Goal: Transaction & Acquisition: Purchase product/service

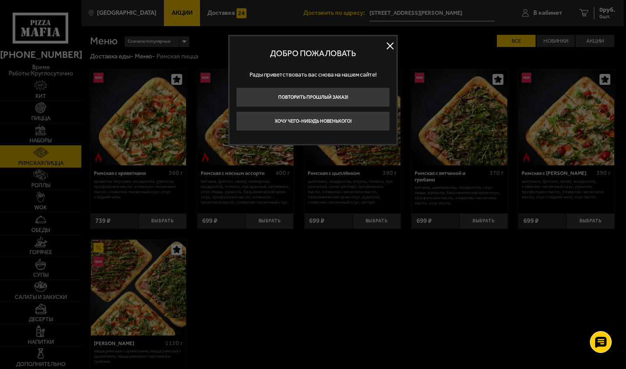
click at [547, 13] on div at bounding box center [313, 184] width 626 height 369
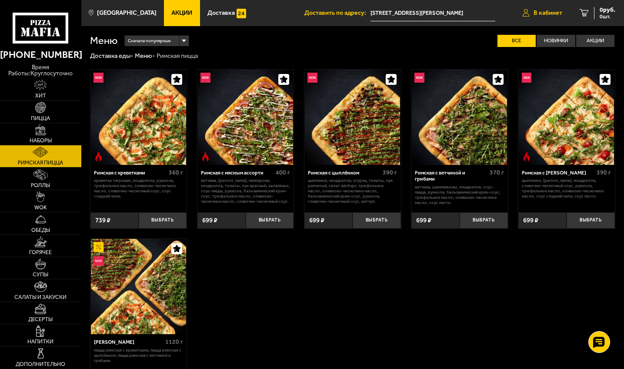
click at [553, 14] on span "В кабинет" at bounding box center [547, 13] width 29 height 6
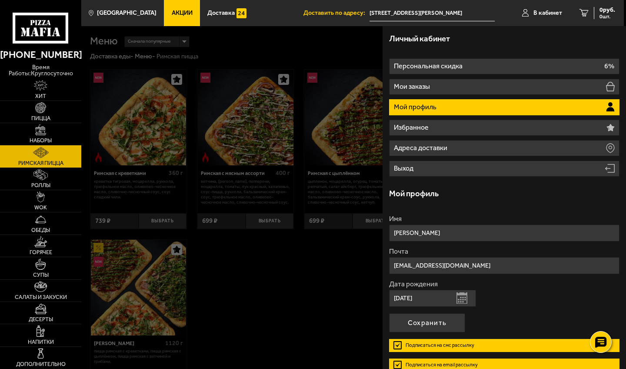
click at [462, 106] on li "Мой профиль" at bounding box center [504, 107] width 230 height 16
click at [419, 108] on p "Мой профиль" at bounding box center [416, 106] width 44 height 7
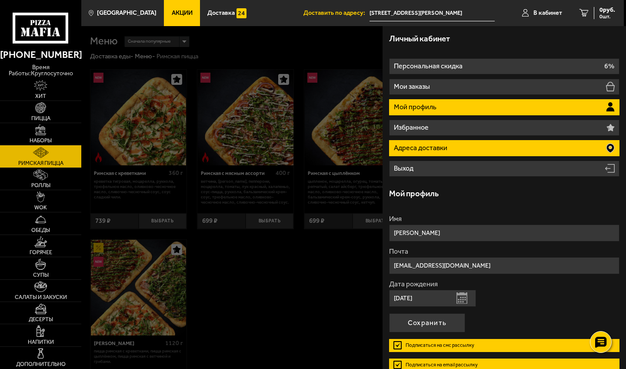
click at [462, 147] on li "Адреса доставки" at bounding box center [504, 148] width 230 height 16
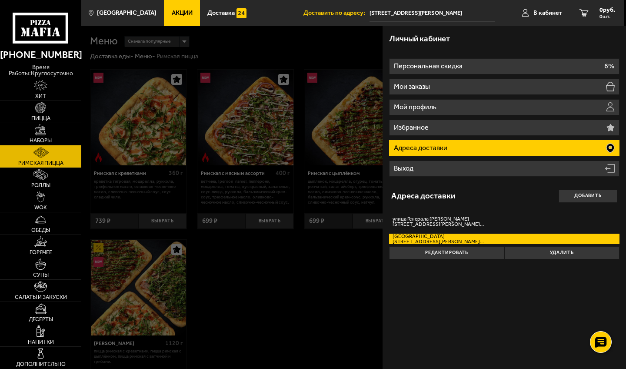
click at [336, 273] on div at bounding box center [394, 210] width 626 height 369
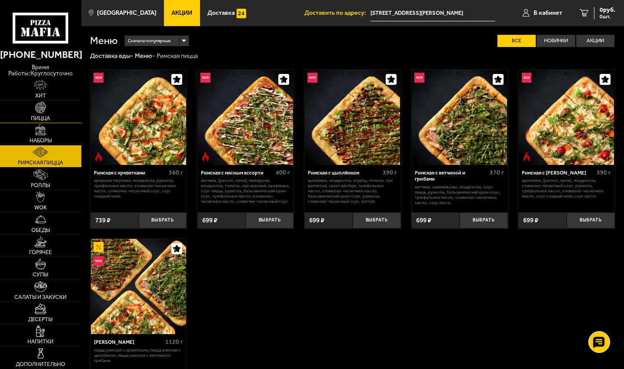
click at [50, 116] on span "Пицца" at bounding box center [40, 119] width 19 height 6
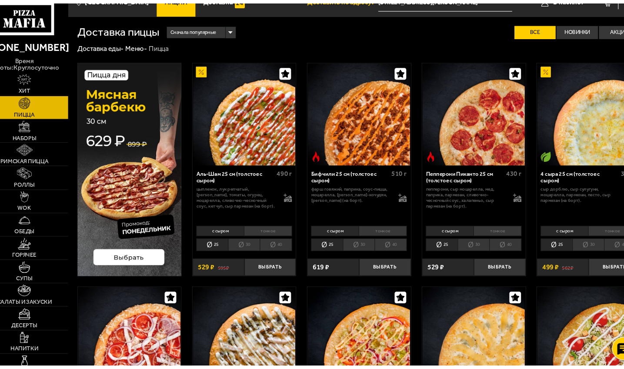
scroll to position [1, 0]
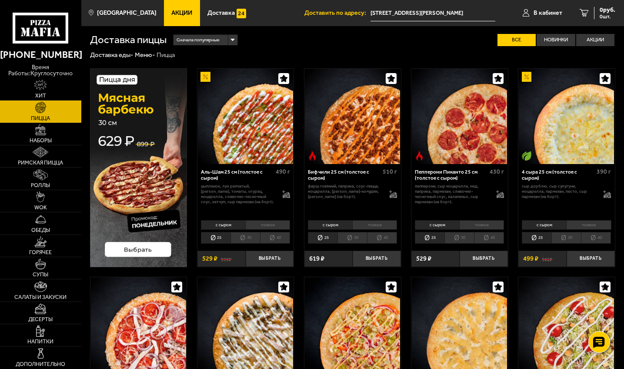
click at [126, 123] on img at bounding box center [138, 167] width 97 height 199
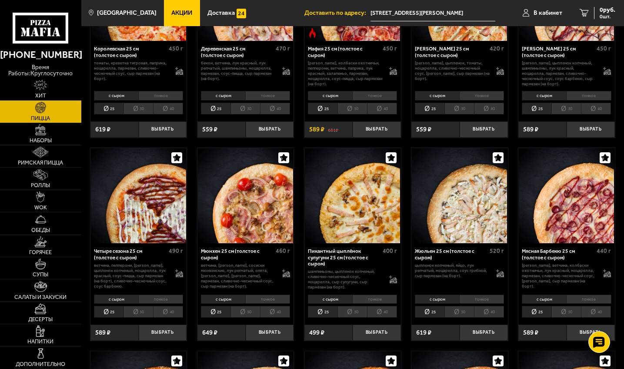
scroll to position [743, 0]
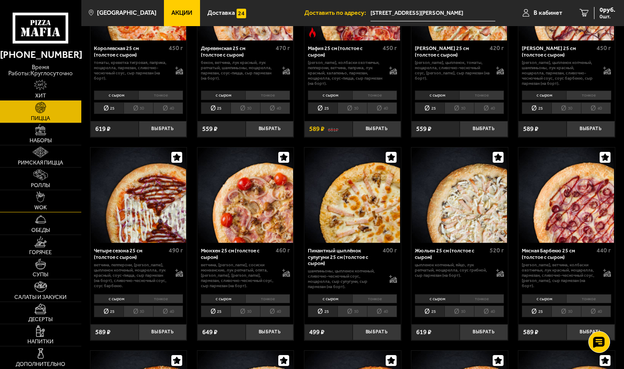
click at [60, 204] on link "WOK" at bounding box center [40, 201] width 81 height 22
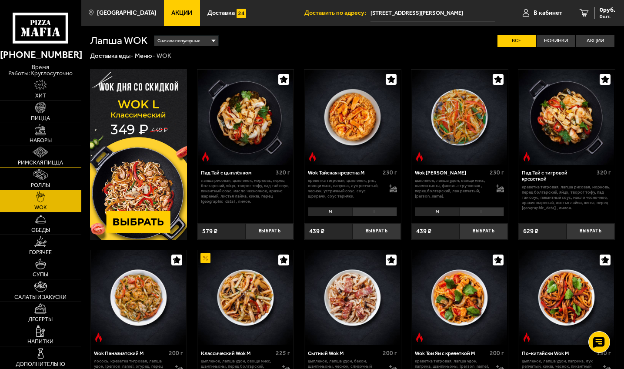
click at [47, 167] on link "Римская пицца" at bounding box center [40, 156] width 81 height 22
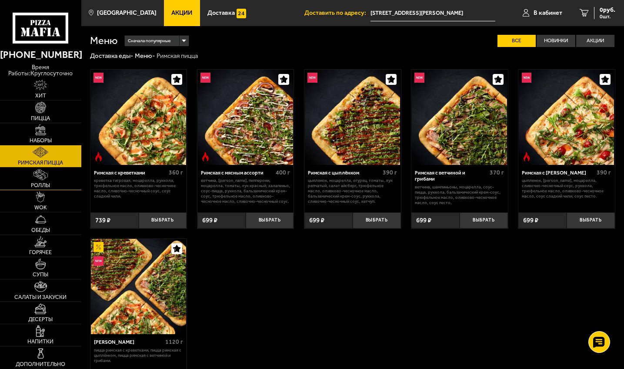
click at [48, 178] on link "Роллы" at bounding box center [40, 178] width 81 height 22
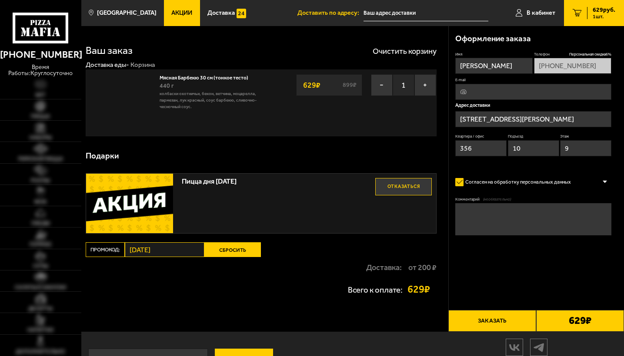
type input "[STREET_ADDRESS][PERSON_NAME]"
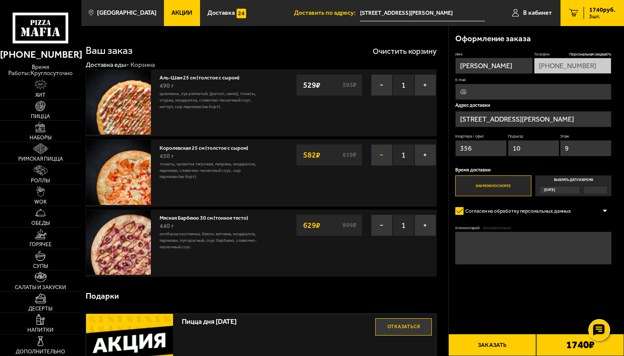
click at [378, 158] on button "−" at bounding box center [382, 155] width 22 height 22
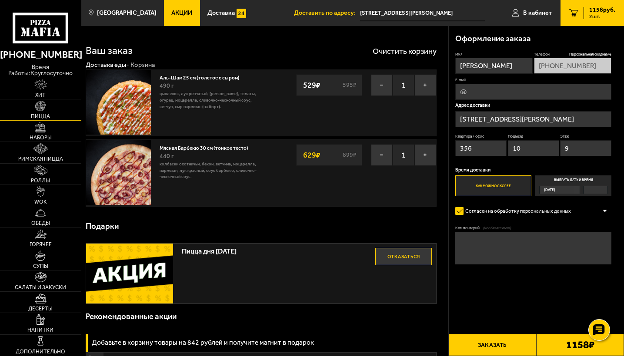
click at [42, 107] on img at bounding box center [40, 106] width 10 height 10
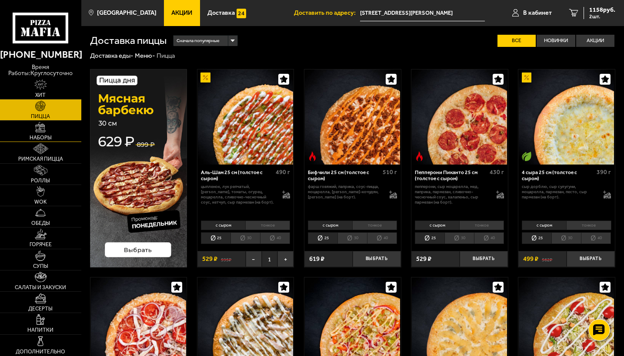
click at [44, 128] on img at bounding box center [40, 127] width 10 height 10
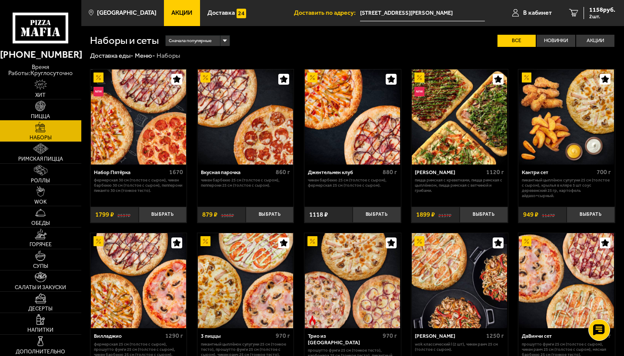
click at [47, 105] on link "Пицца" at bounding box center [40, 110] width 81 height 21
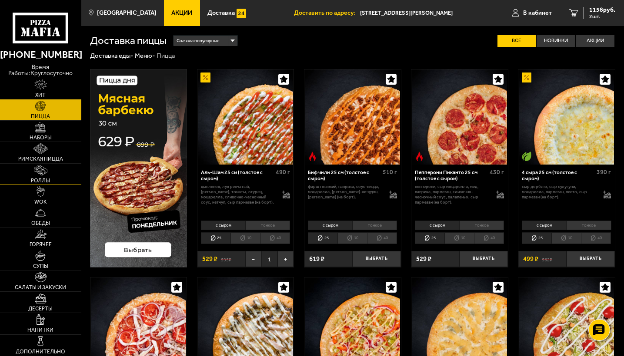
click at [63, 184] on link "Роллы" at bounding box center [40, 174] width 81 height 21
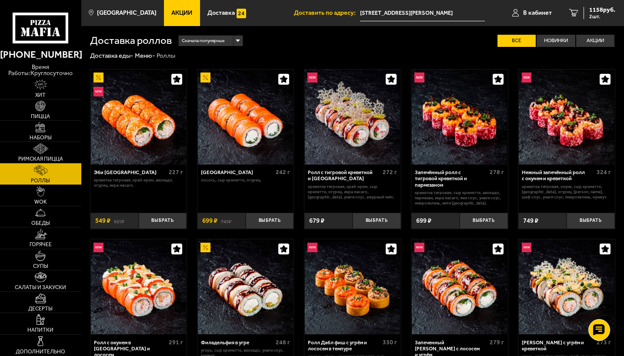
click at [49, 149] on link "Римская пицца" at bounding box center [40, 152] width 81 height 21
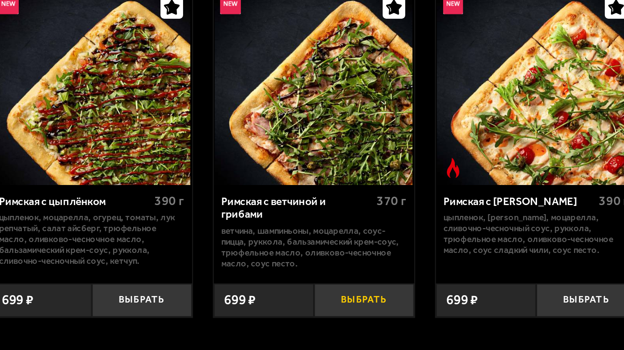
click at [460, 212] on button "Выбрать" at bounding box center [484, 220] width 48 height 16
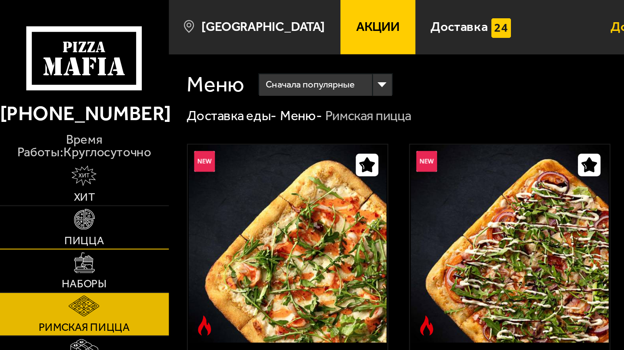
click at [43, 113] on span "Пицца" at bounding box center [40, 115] width 19 height 5
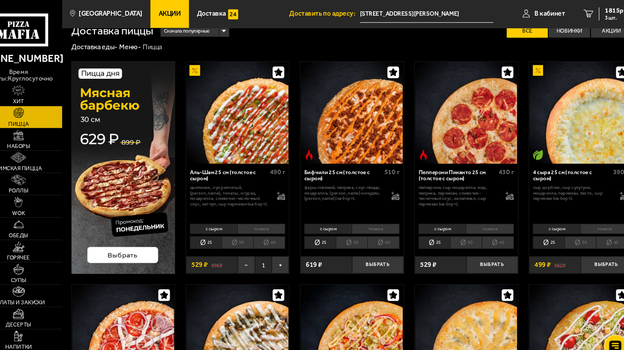
scroll to position [9, 0]
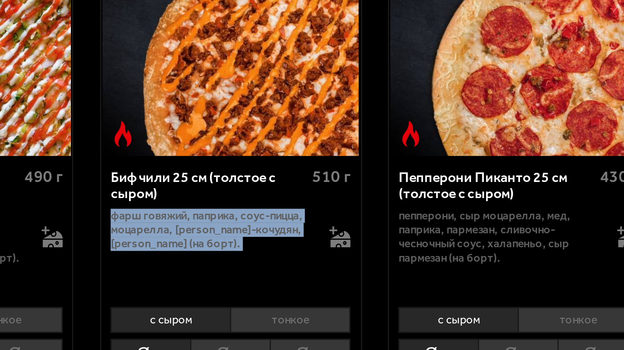
click at [304, 156] on div "Биф чили 25 см (толстое с сыром) 510 г фарш говяжий, паприка, соус-пицца, моцар…" at bounding box center [352, 183] width 97 height 54
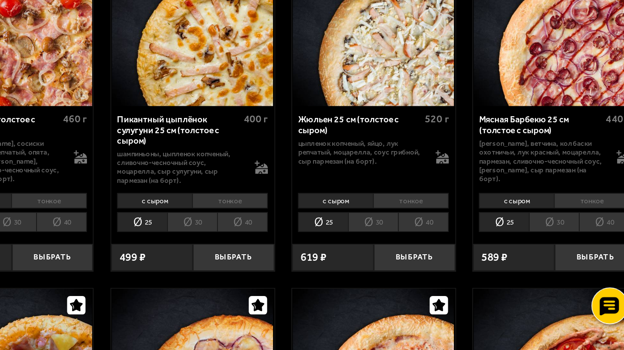
scroll to position [780, 0]
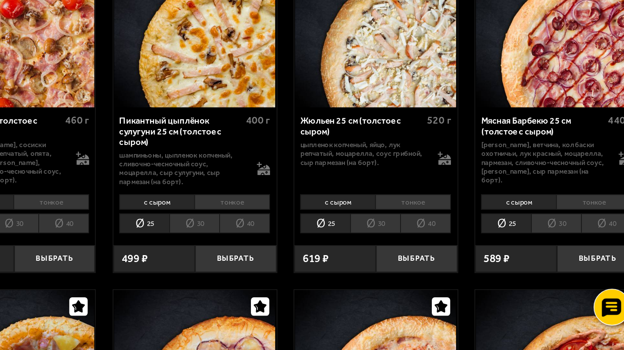
click at [551, 268] on li "30" at bounding box center [566, 274] width 30 height 12
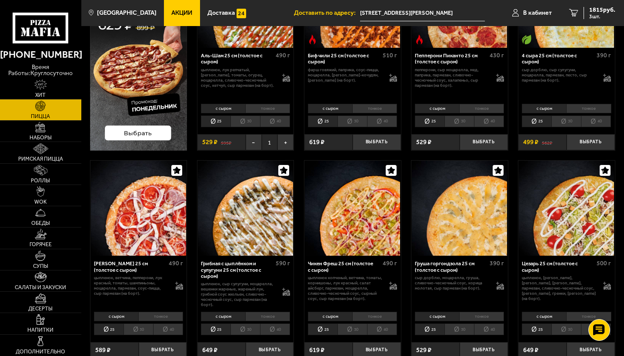
scroll to position [0, 0]
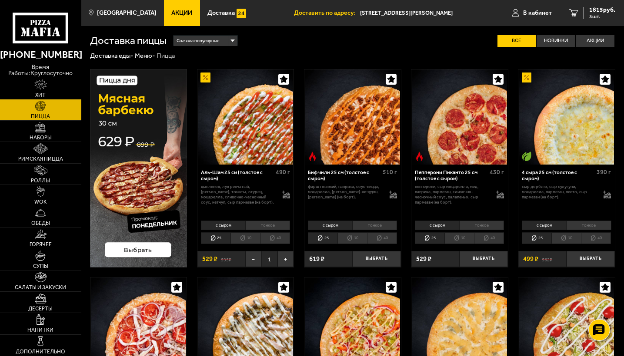
click at [125, 253] on img at bounding box center [138, 168] width 97 height 199
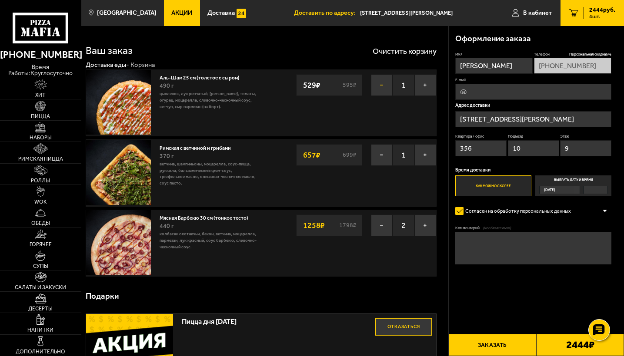
click at [382, 85] on button "−" at bounding box center [382, 85] width 22 height 22
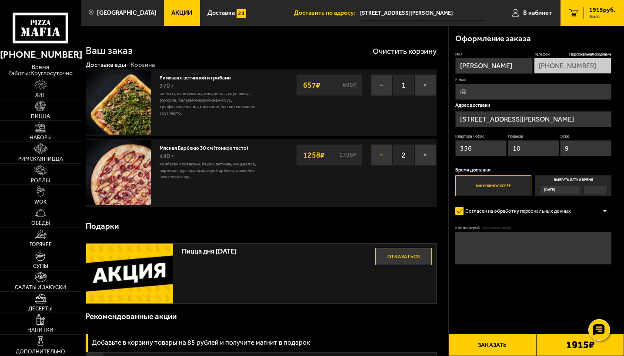
click at [379, 154] on button "−" at bounding box center [382, 155] width 22 height 22
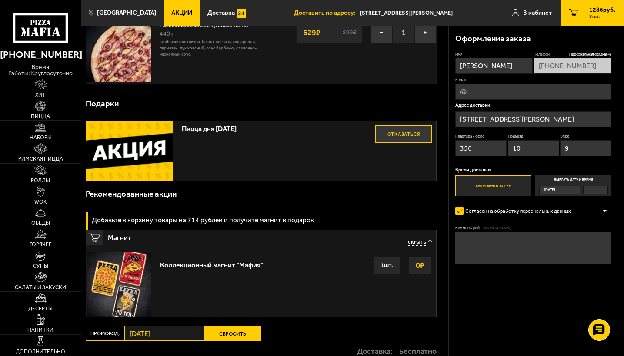
scroll to position [220, 0]
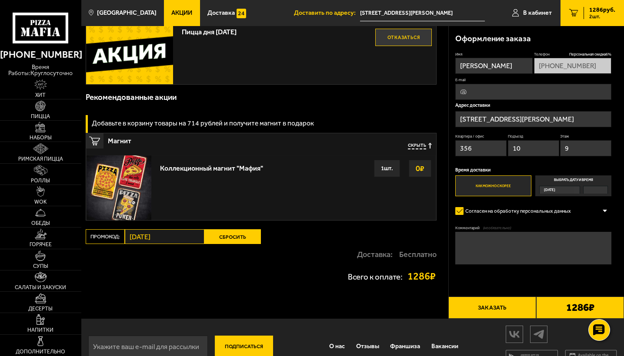
click at [388, 170] on div "1 шт." at bounding box center [387, 168] width 26 height 17
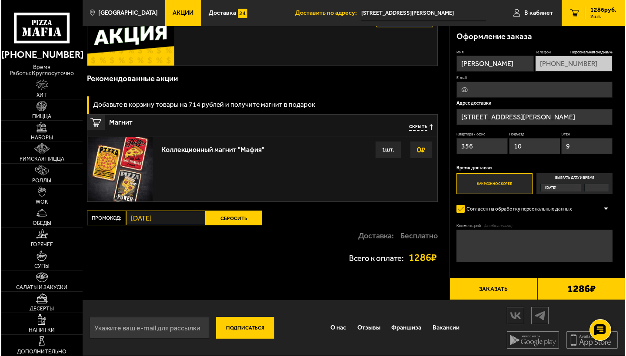
scroll to position [238, 0]
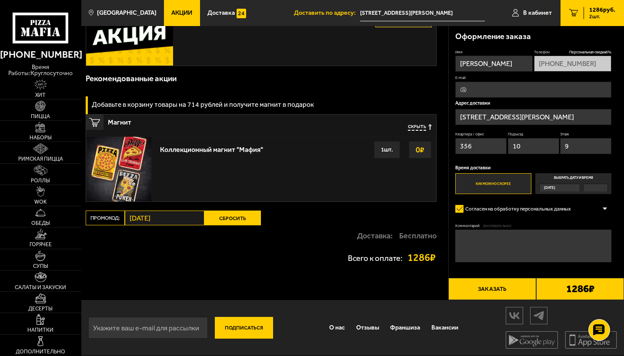
click at [475, 289] on button "Заказать" at bounding box center [492, 289] width 88 height 22
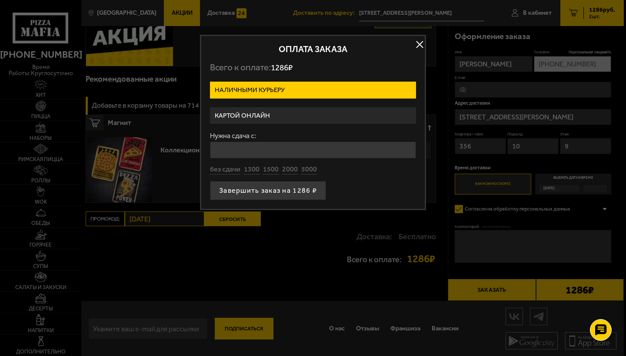
click at [254, 115] on label "Картой онлайн" at bounding box center [313, 115] width 206 height 17
click at [0, 0] on input "Картой онлайн" at bounding box center [0, 0] width 0 height 0
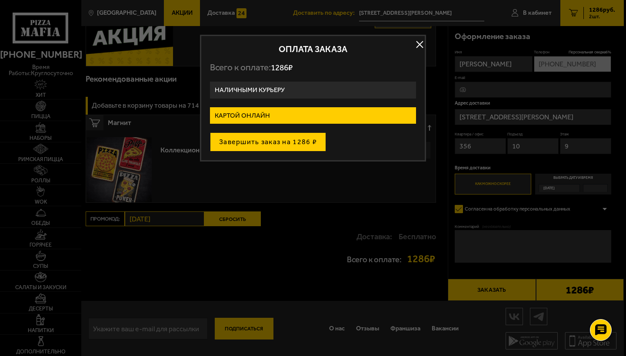
click at [263, 150] on button "Завершить заказ на 1286 ₽" at bounding box center [268, 142] width 116 height 19
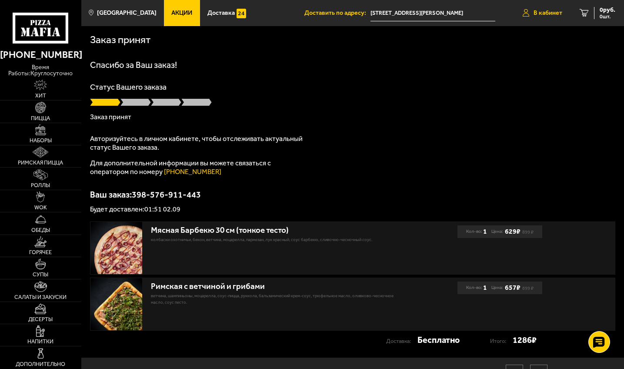
click at [545, 11] on span "В кабинет" at bounding box center [547, 13] width 29 height 6
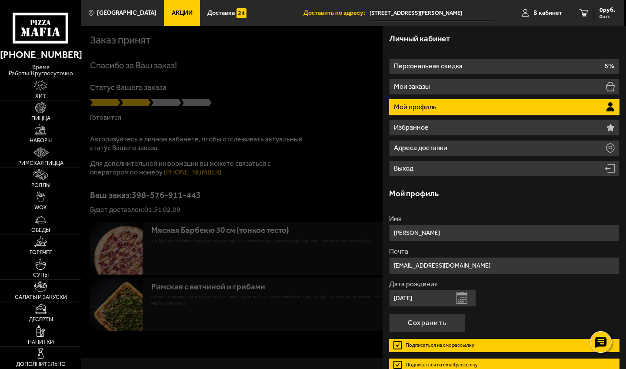
click at [422, 107] on p "Мой профиль" at bounding box center [416, 106] width 44 height 7
click at [434, 323] on button "Сохранить" at bounding box center [427, 322] width 76 height 19
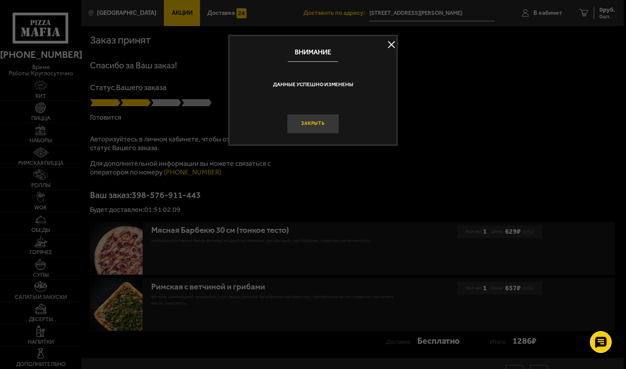
click at [315, 126] on button "Закрыть" at bounding box center [313, 124] width 52 height 20
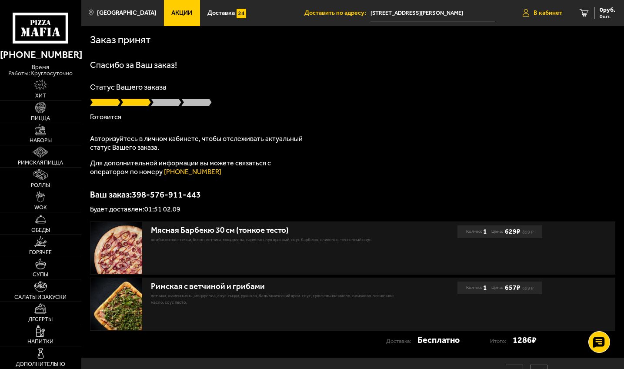
click at [548, 10] on span "В кабинет" at bounding box center [547, 13] width 29 height 6
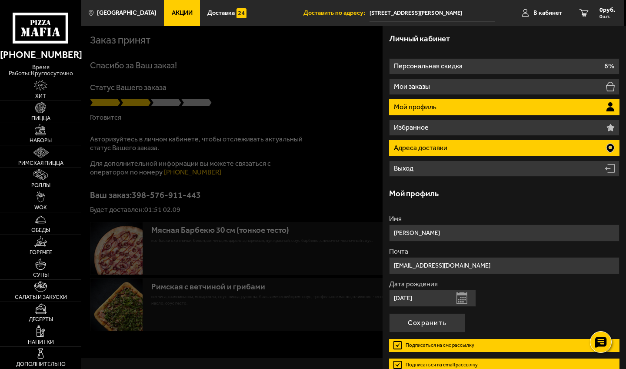
click at [430, 148] on p "Адреса доставки" at bounding box center [421, 147] width 55 height 7
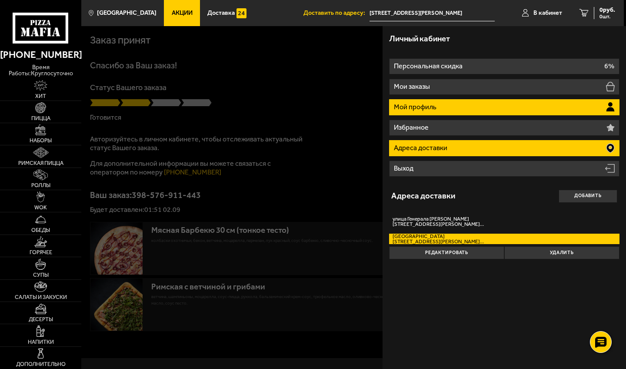
click at [420, 104] on p "Мой профиль" at bounding box center [416, 106] width 44 height 7
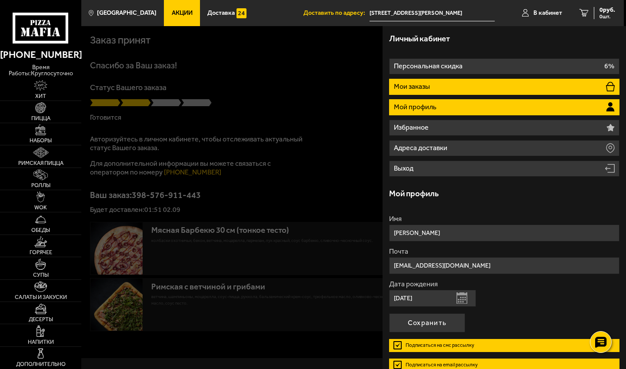
click at [413, 88] on p "Мои заказы" at bounding box center [413, 86] width 38 height 7
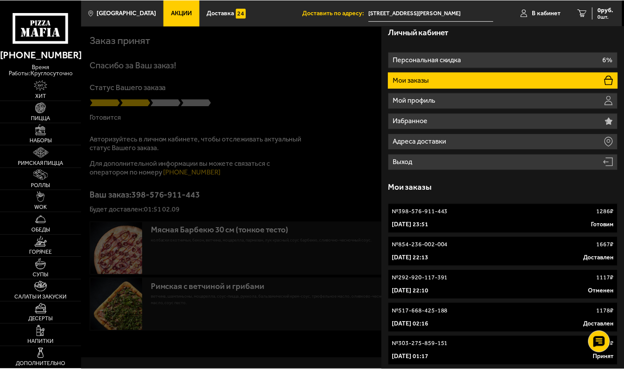
scroll to position [6, 0]
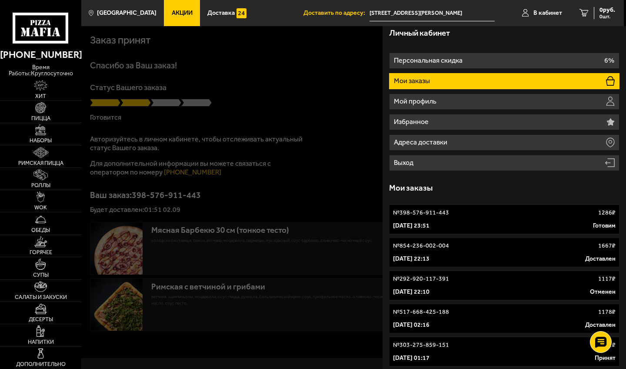
click at [420, 253] on link "№ 854-236-002-004 1667 ₽ 21 августа 2025 г. 22:13 Доставлен" at bounding box center [504, 252] width 230 height 30
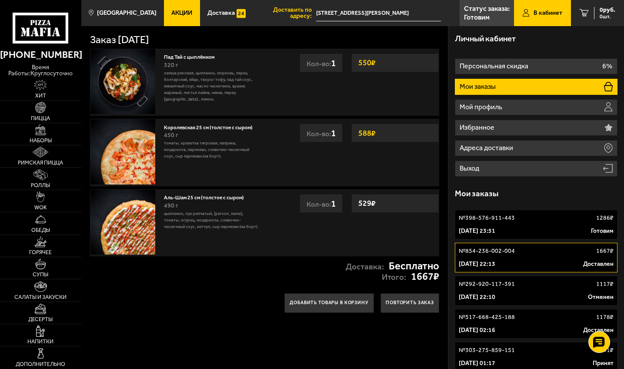
click at [495, 229] on p "1 сентября 2025 г. 23:51" at bounding box center [477, 230] width 37 height 9
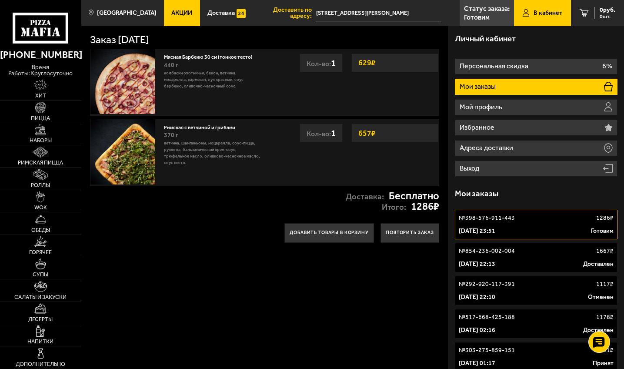
click at [172, 216] on div "Доставка: Бесплатно Итого: 1286 ₽" at bounding box center [264, 201] width 367 height 30
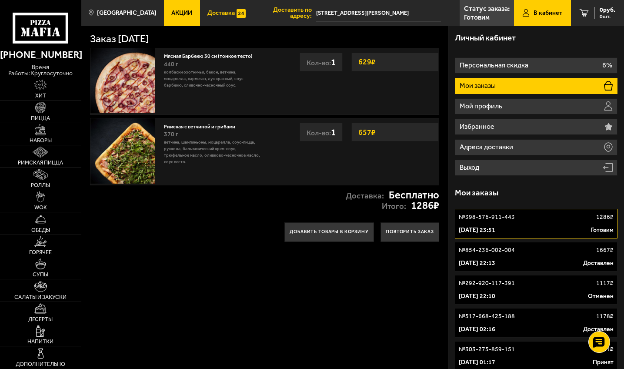
click at [213, 14] on span "Доставка" at bounding box center [220, 13] width 27 height 6
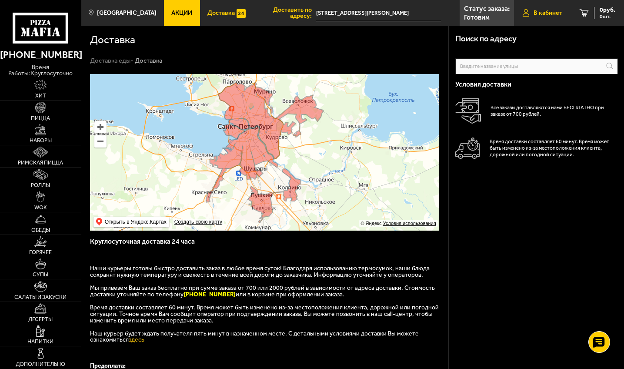
click at [546, 12] on span "В кабинет" at bounding box center [547, 13] width 29 height 6
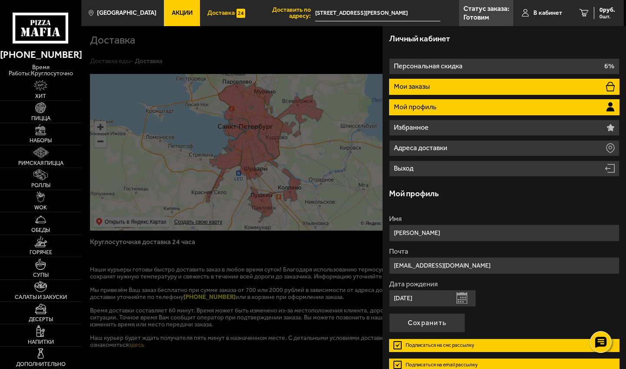
click at [447, 85] on li "Мои заказы" at bounding box center [504, 87] width 230 height 16
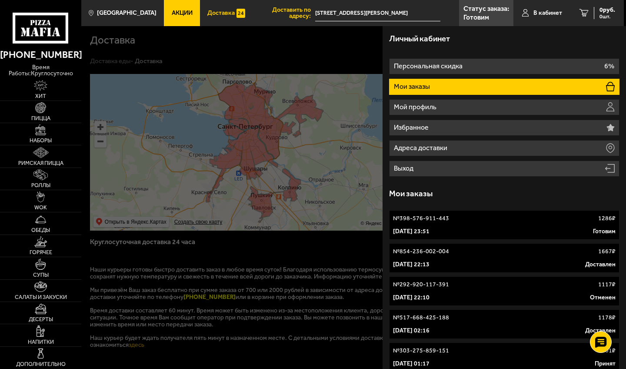
click at [406, 229] on p "1 сентября 2025 г. 23:51" at bounding box center [411, 231] width 37 height 9
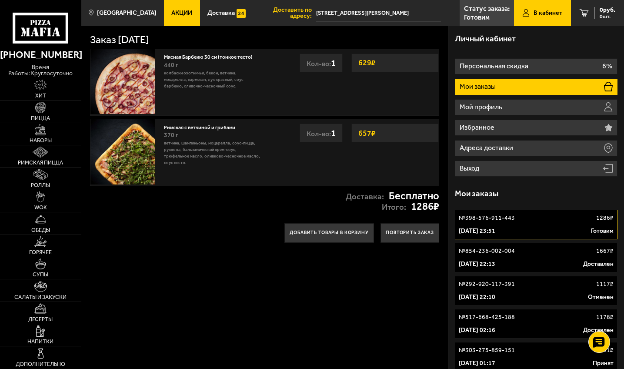
click at [198, 53] on link "Мясная Барбекю 30 см (тонкое тесто)" at bounding box center [211, 56] width 95 height 8
click at [266, 17] on li "Доставить по адресу: улица Генерала Симоняка, 25" at bounding box center [347, 13] width 188 height 26
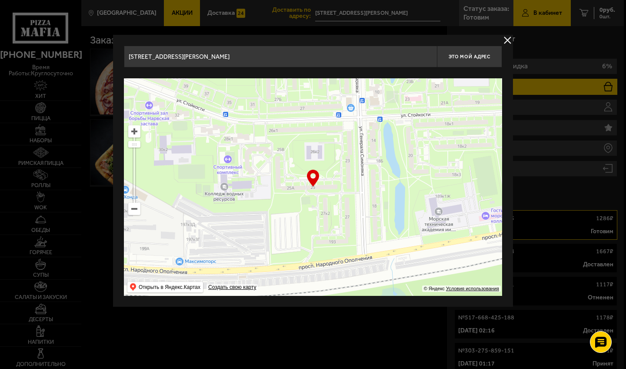
click at [247, 33] on div at bounding box center [313, 184] width 626 height 369
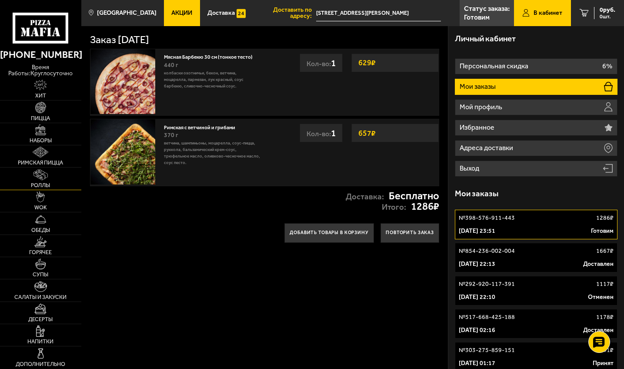
click at [43, 181] on link "Роллы" at bounding box center [40, 178] width 81 height 22
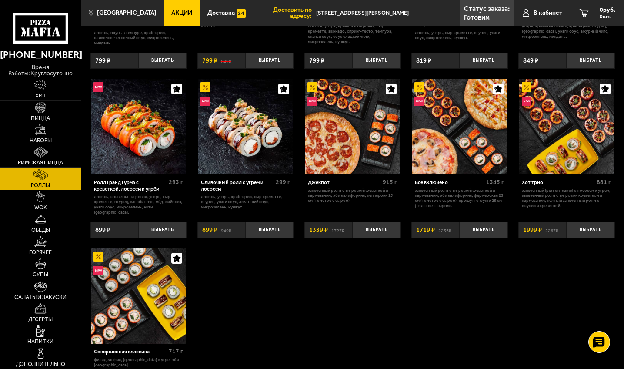
scroll to position [333, 0]
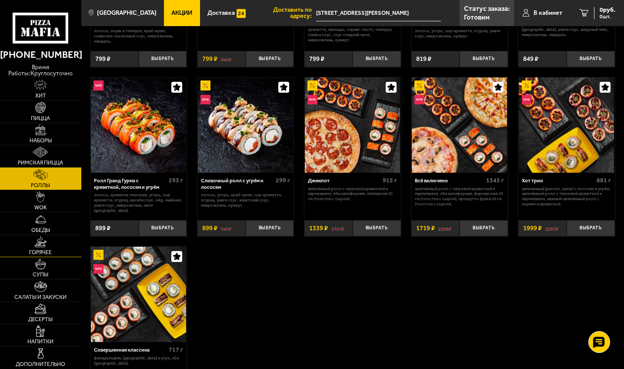
click at [40, 251] on span "Горячее" at bounding box center [40, 253] width 23 height 6
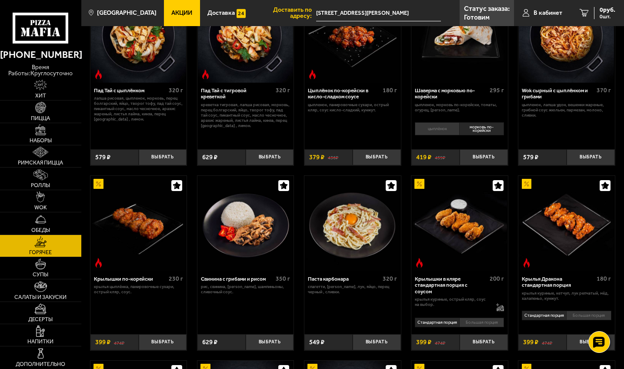
scroll to position [97, 0]
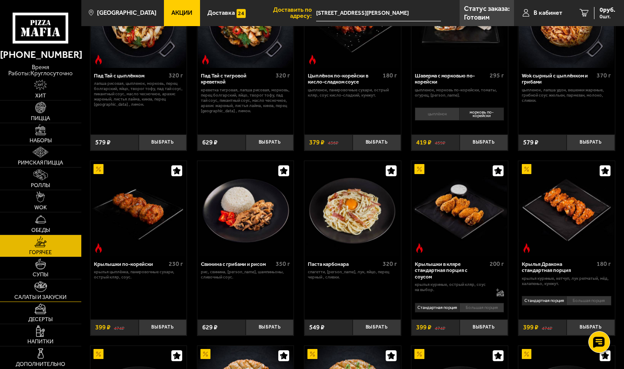
click at [54, 300] on span "Салаты и закуски" at bounding box center [40, 297] width 52 height 6
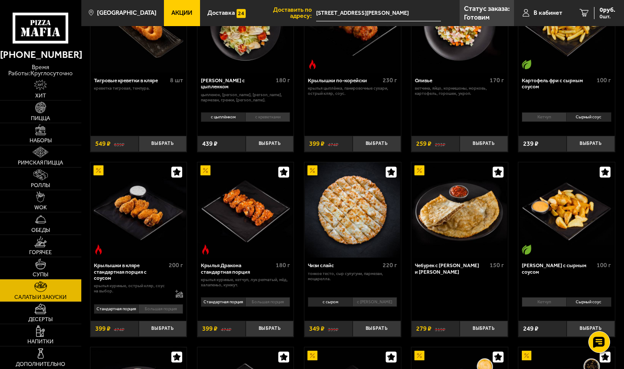
scroll to position [93, 0]
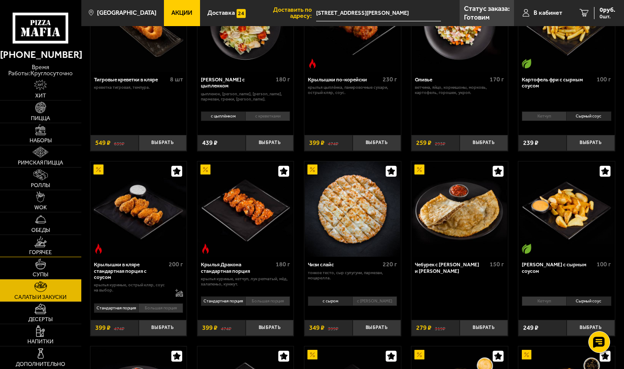
click at [39, 244] on img at bounding box center [40, 241] width 12 height 11
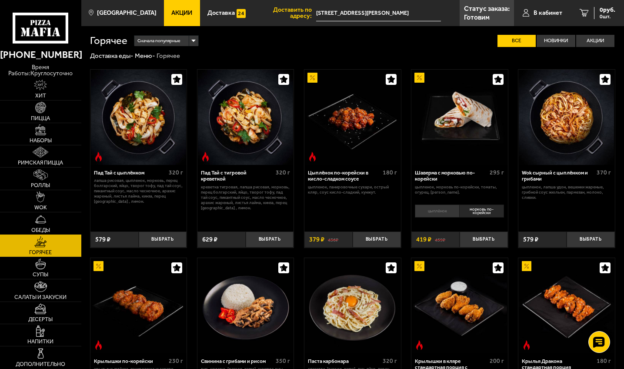
click at [47, 224] on link "Обеды" at bounding box center [40, 223] width 81 height 22
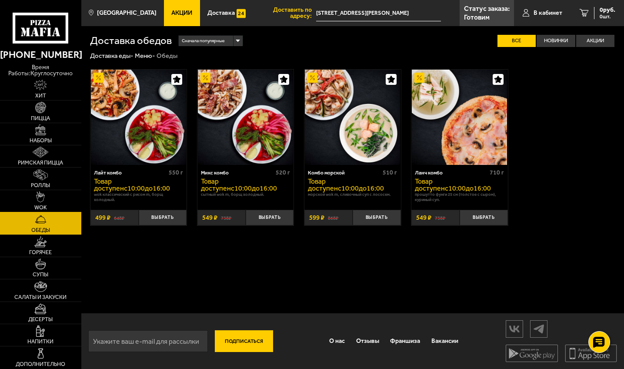
click at [53, 204] on link "WOK" at bounding box center [40, 201] width 81 height 22
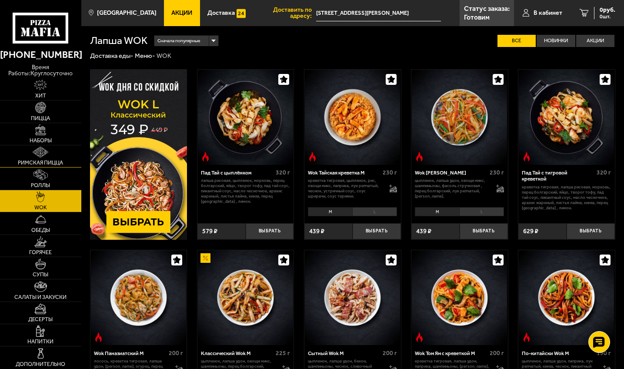
click at [48, 155] on img at bounding box center [41, 152] width 16 height 11
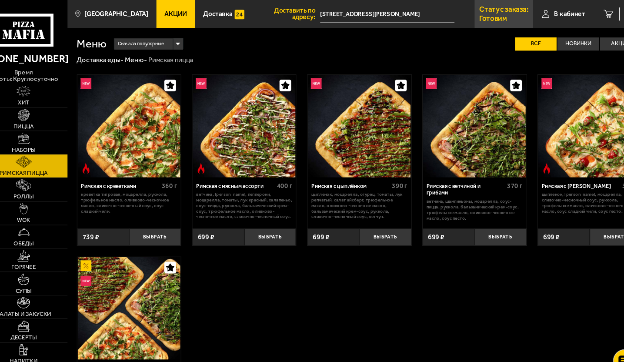
click at [470, 12] on p "Статус заказа:" at bounding box center [487, 8] width 46 height 7
